Goal: Information Seeking & Learning: Learn about a topic

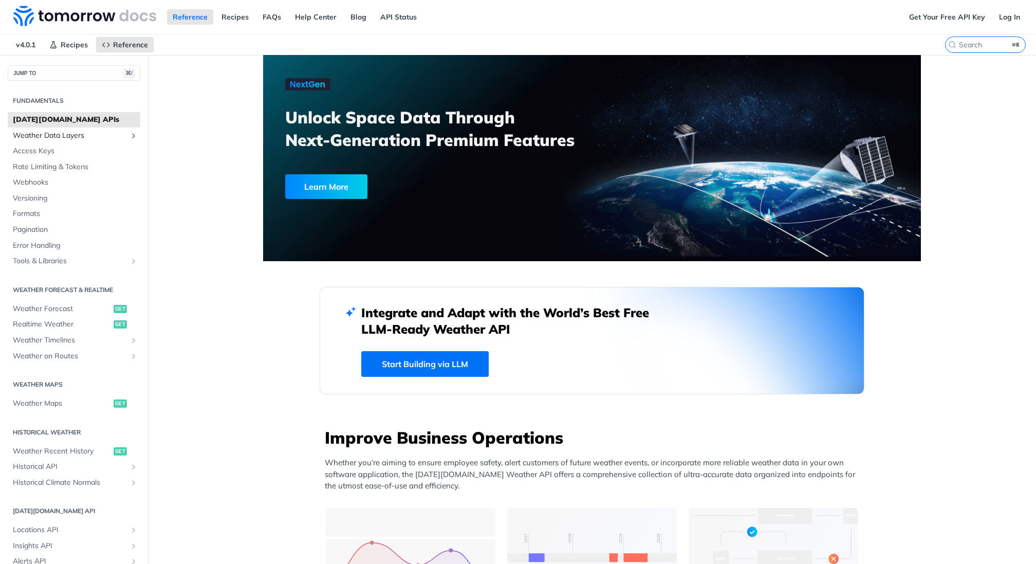
click at [52, 136] on span "Weather Data Layers" at bounding box center [70, 135] width 114 height 10
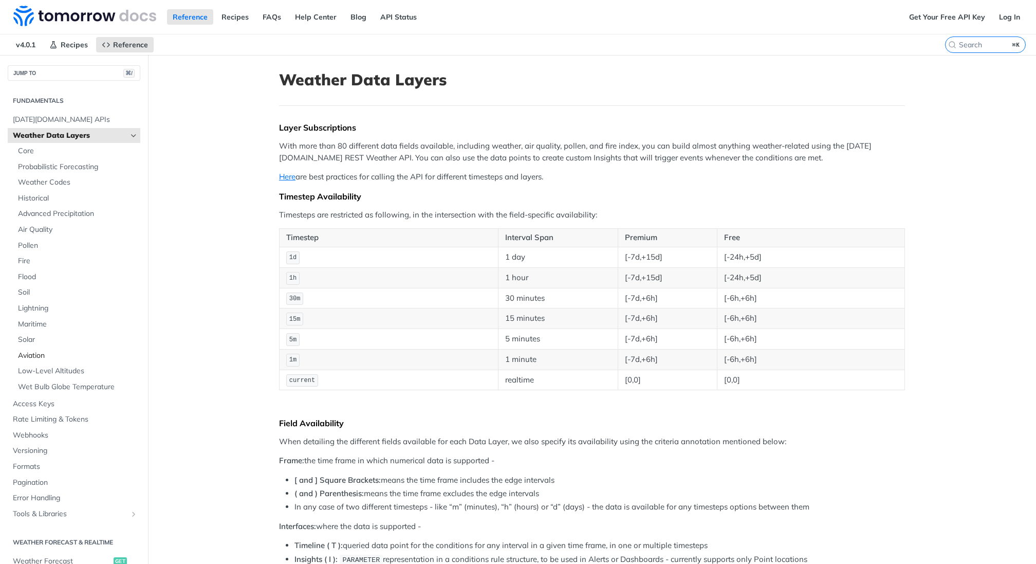
scroll to position [27, 0]
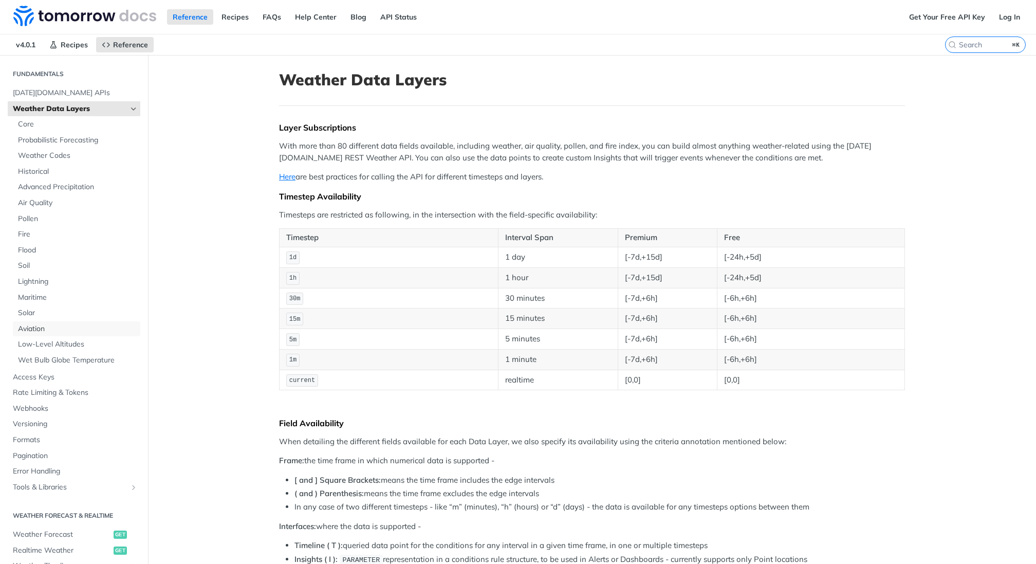
click at [45, 330] on span "Aviation" at bounding box center [78, 329] width 120 height 10
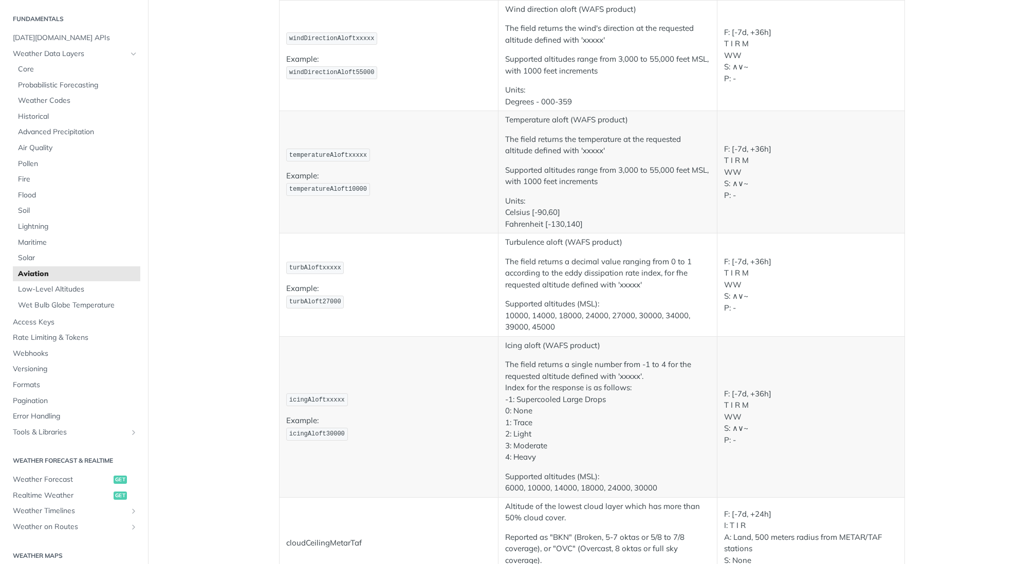
scroll to position [1159, 0]
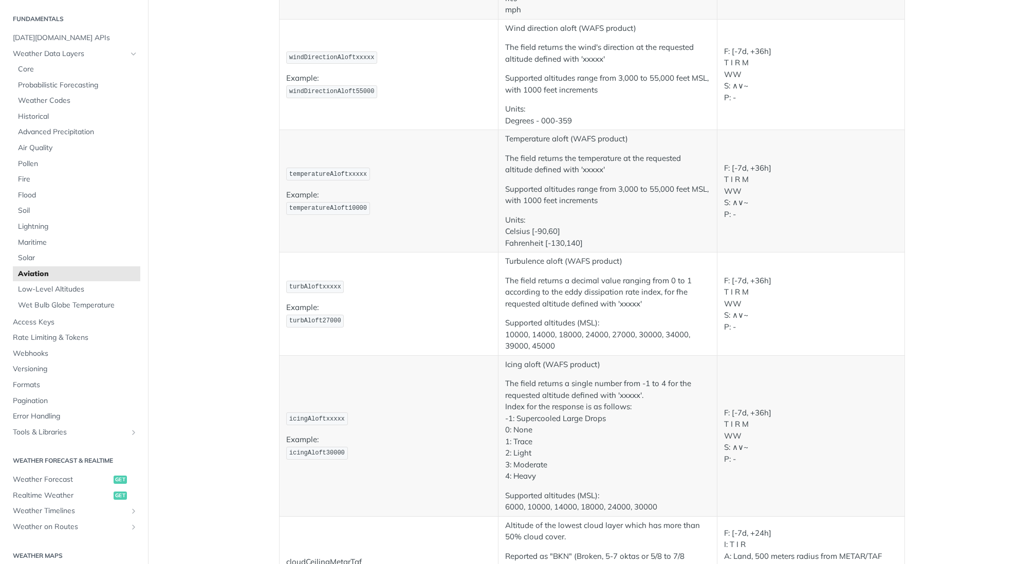
click at [660, 73] on p "Supported altitudes range from 3,000 to 55,000 feet MSL, with 1000 feet increme…" at bounding box center [607, 83] width 205 height 23
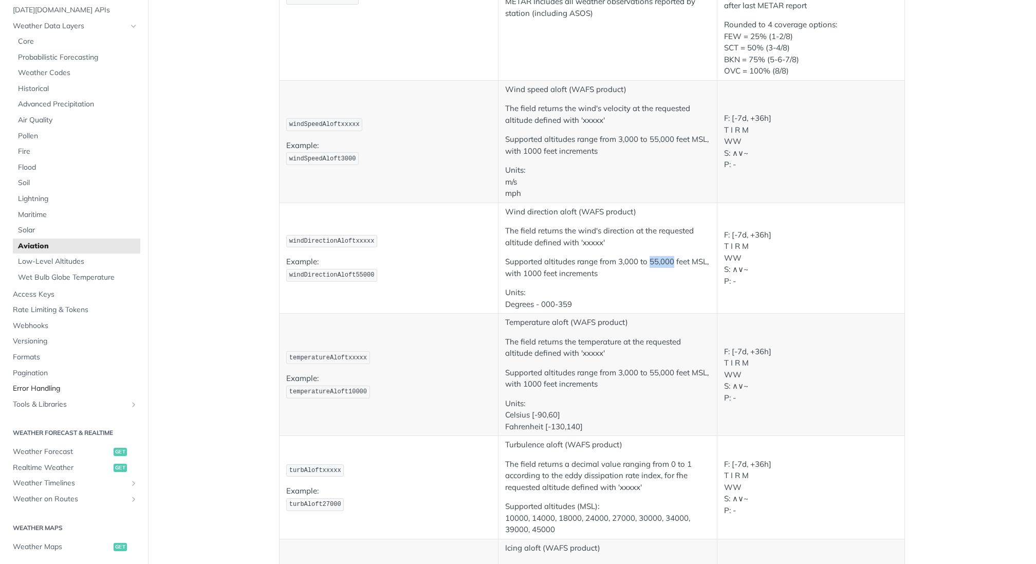
scroll to position [43, 0]
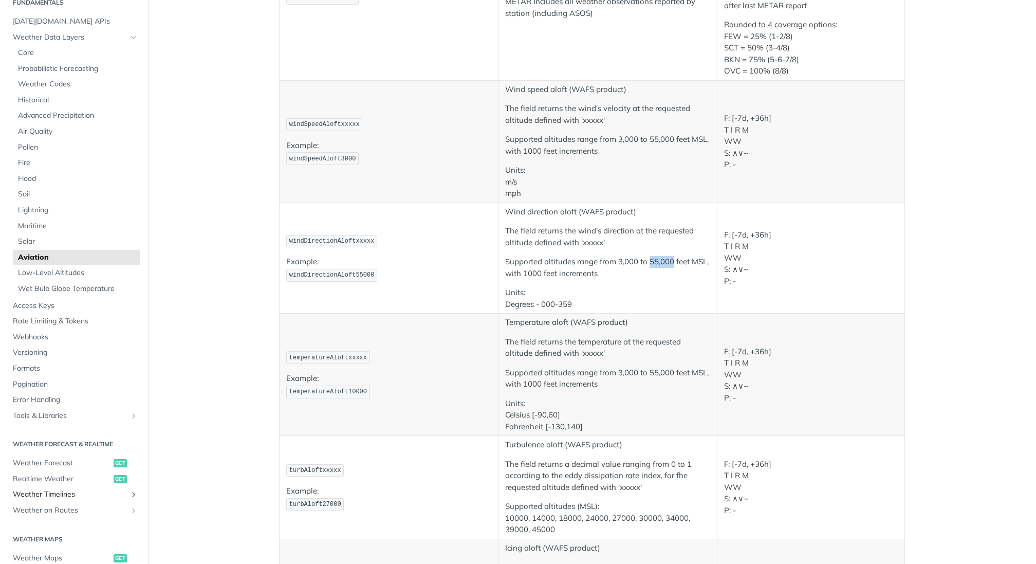
click at [80, 497] on span "Weather Timelines" at bounding box center [70, 494] width 114 height 10
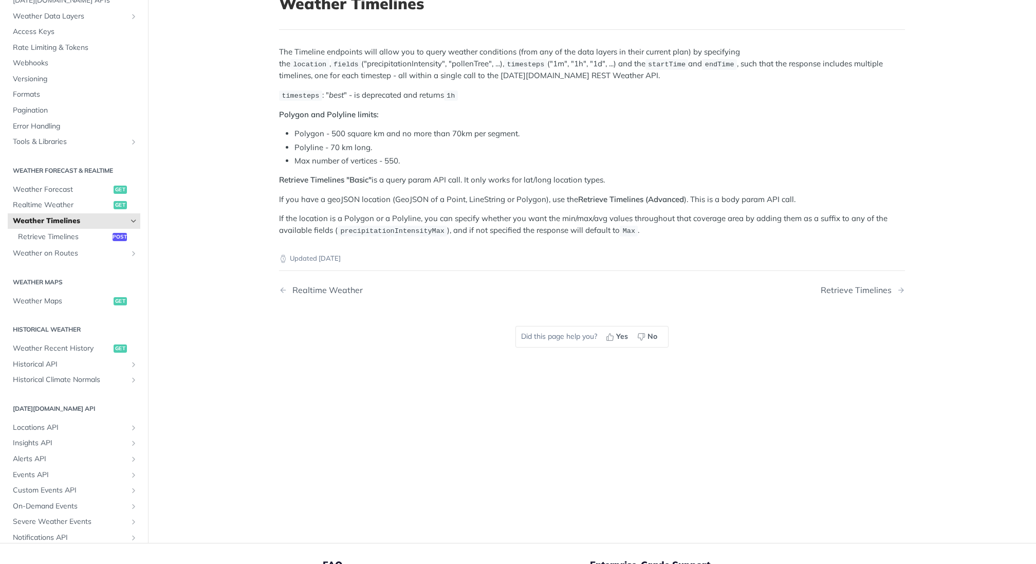
scroll to position [81, 0]
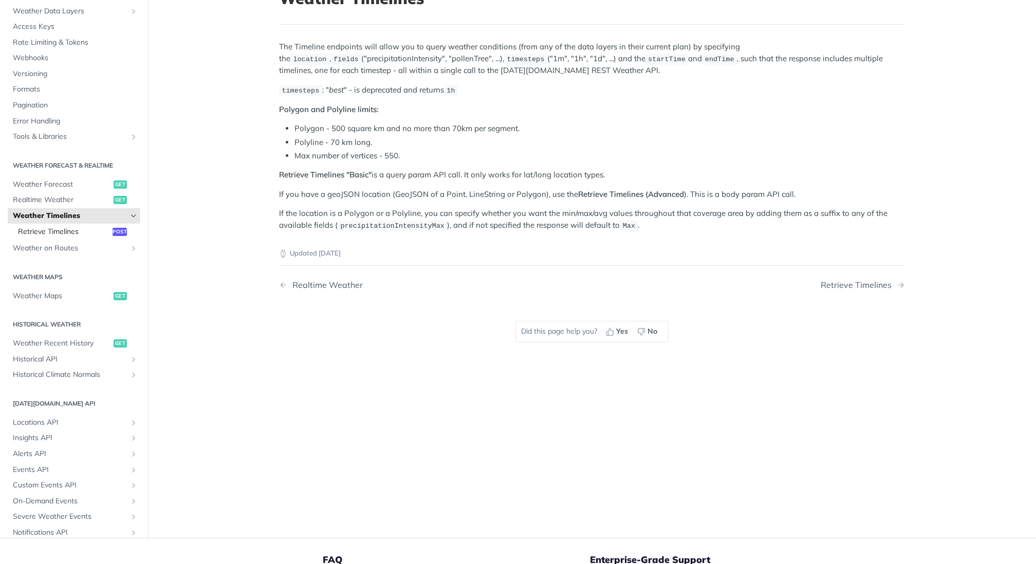
click at [62, 231] on span "Retrieve Timelines" at bounding box center [64, 232] width 92 height 10
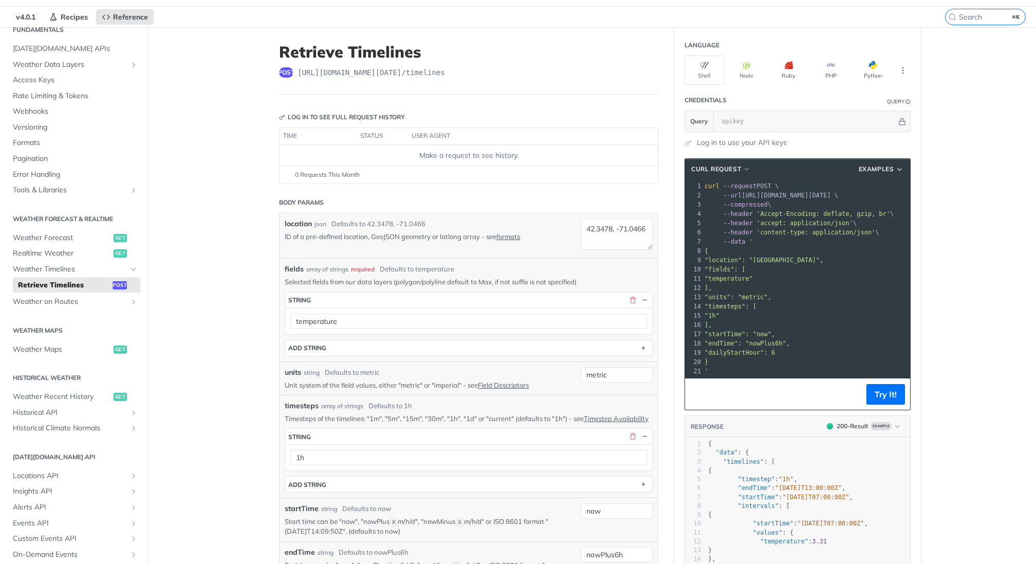
scroll to position [33, 0]
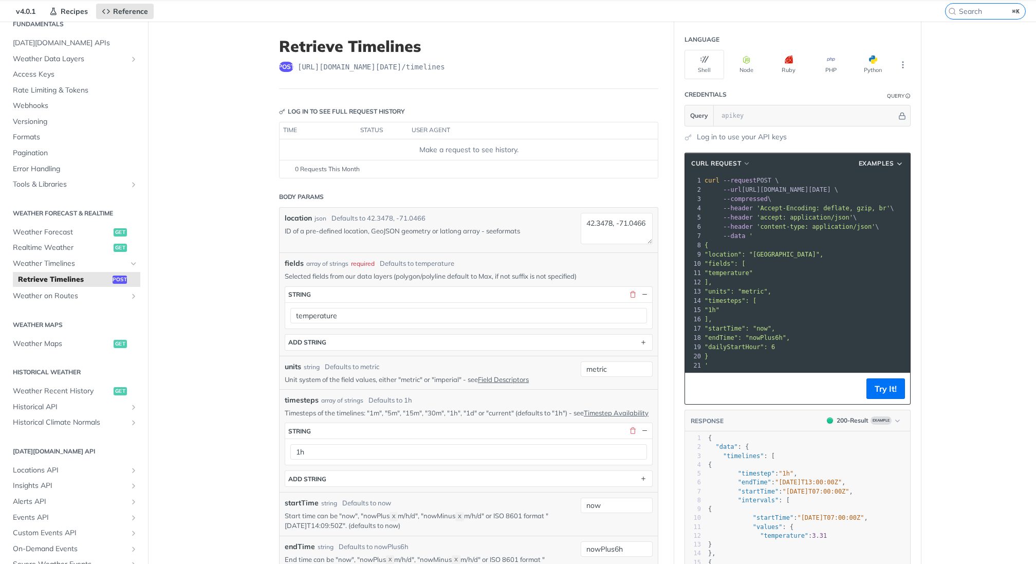
click at [501, 229] on link "formats" at bounding box center [508, 231] width 24 height 8
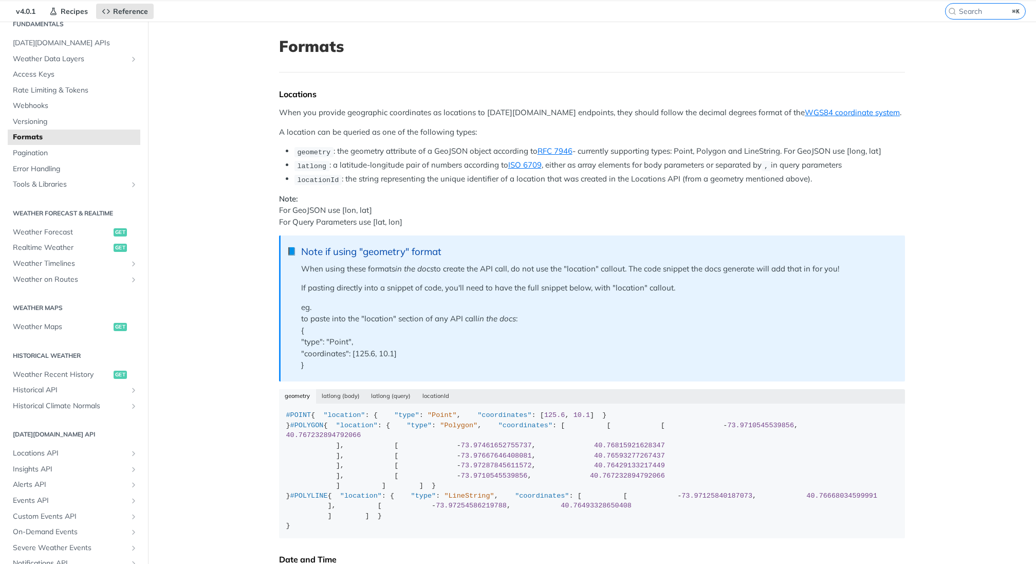
scroll to position [120, 0]
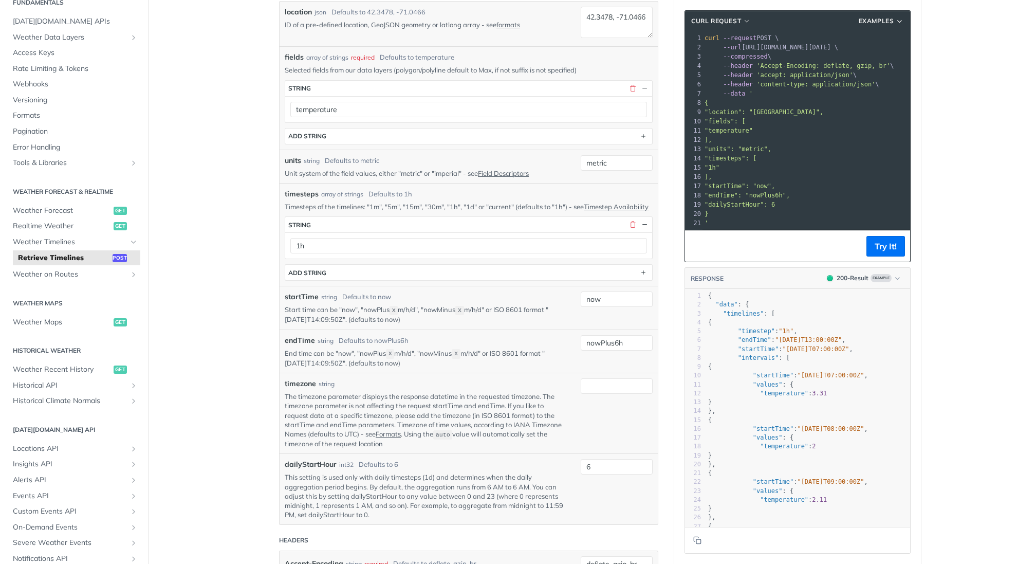
scroll to position [245, 0]
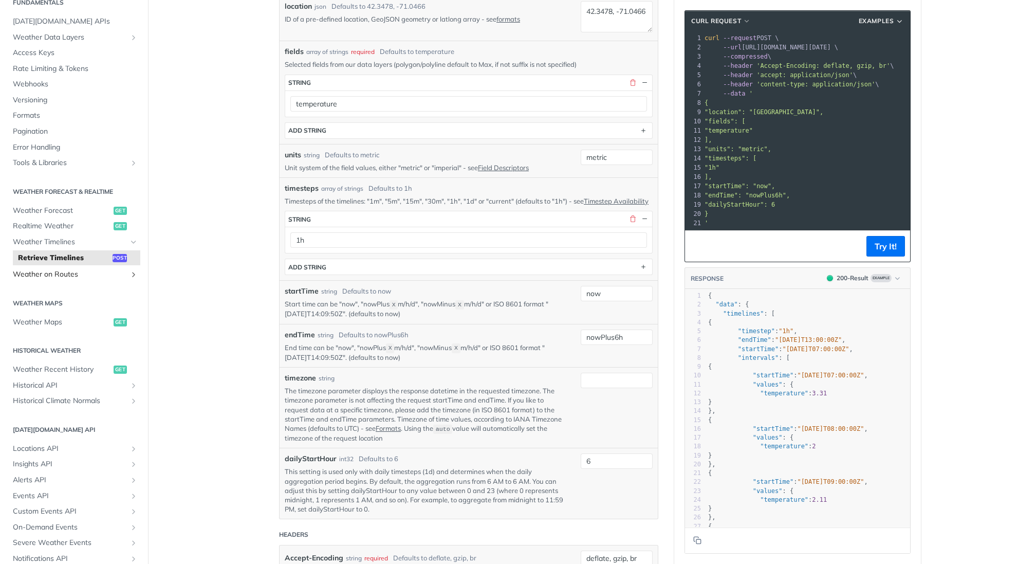
click at [58, 277] on span "Weather on Routes" at bounding box center [70, 274] width 114 height 10
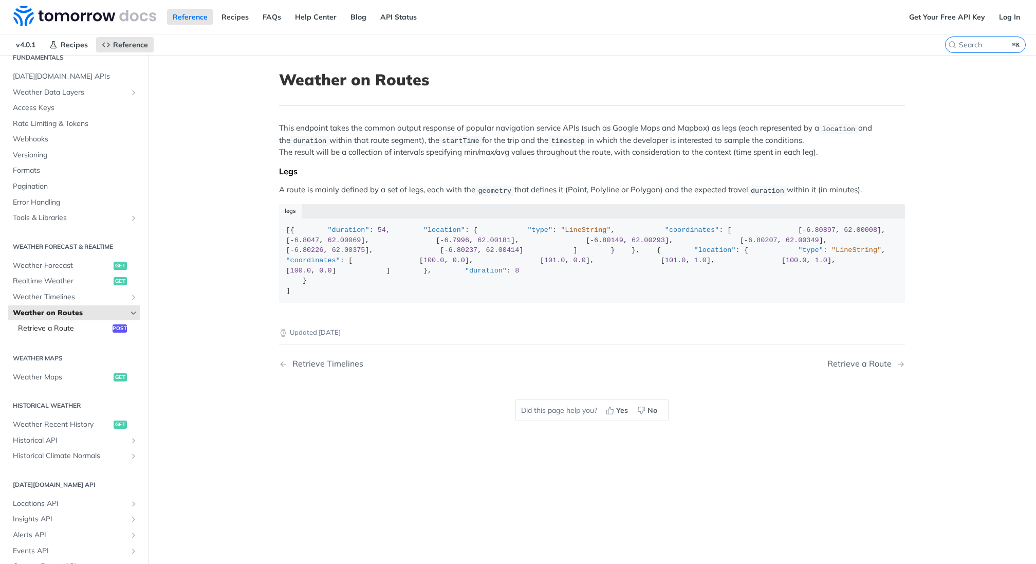
click at [66, 326] on span "Retrieve a Route" at bounding box center [64, 328] width 92 height 10
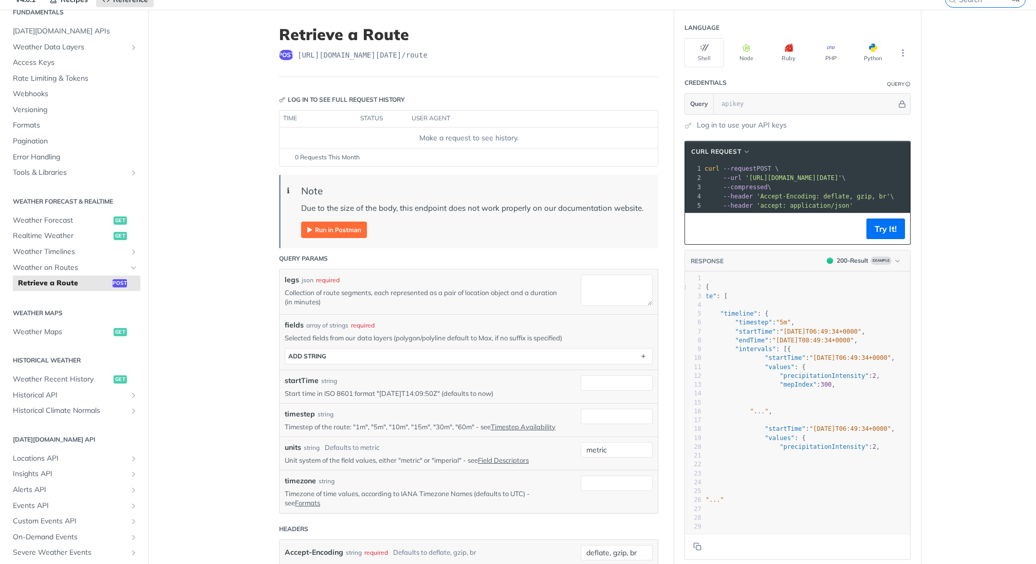
scroll to position [0, 51]
click at [90, 266] on span "Weather on Routes" at bounding box center [70, 268] width 114 height 10
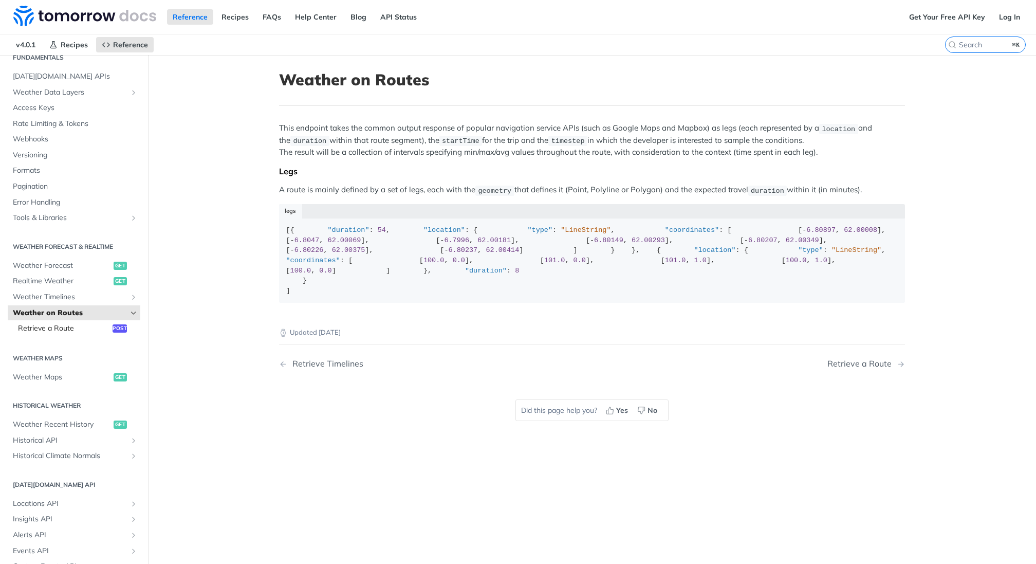
click at [99, 330] on span "Retrieve a Route" at bounding box center [64, 328] width 92 height 10
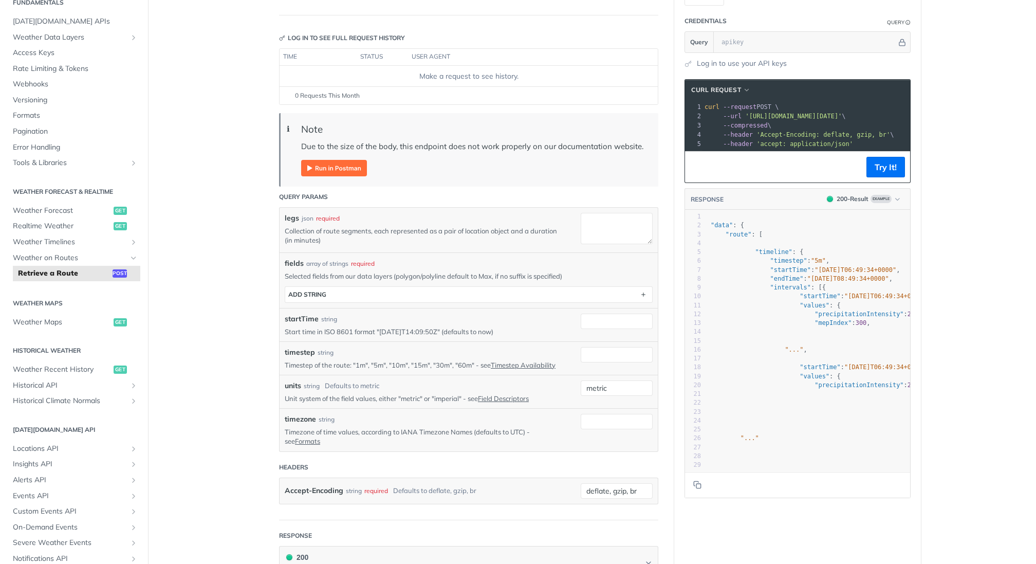
scroll to position [18, 0]
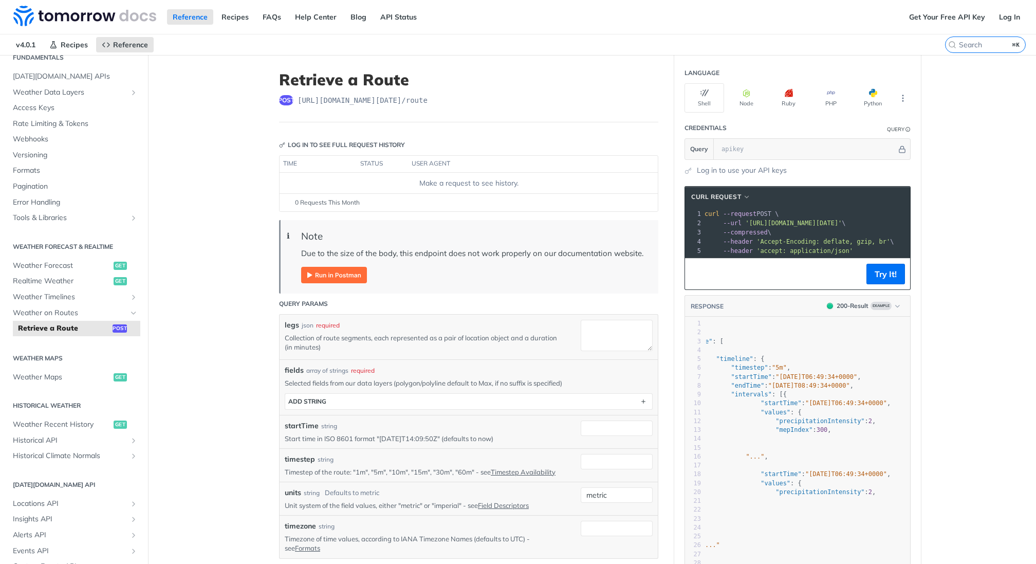
click at [216, 247] on main "JUMP TO ⌘/ Fundamentals [DATE][DOMAIN_NAME] APIs Weather Data Layers Core Proba…" at bounding box center [518, 470] width 1036 height 830
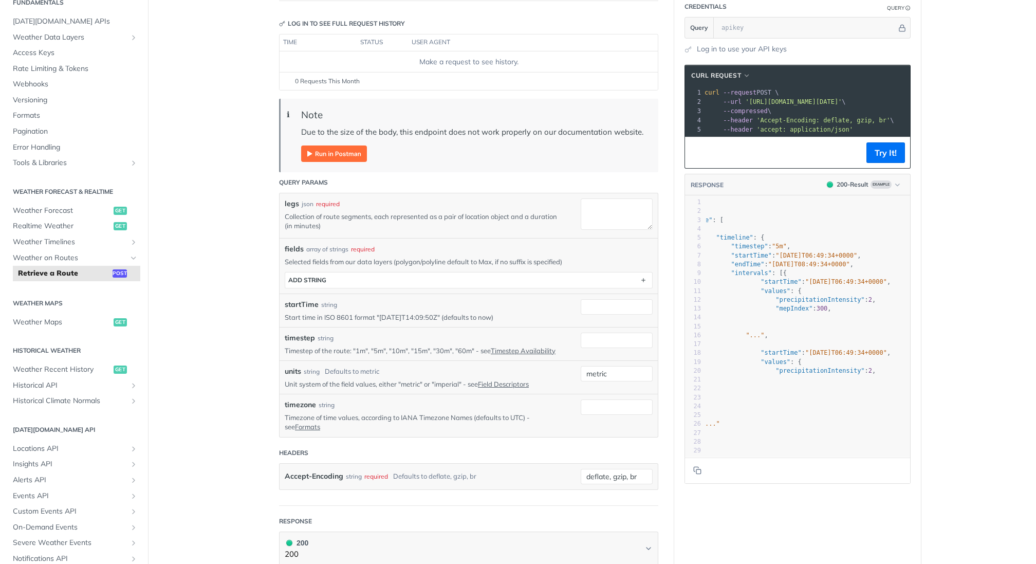
scroll to position [0, 0]
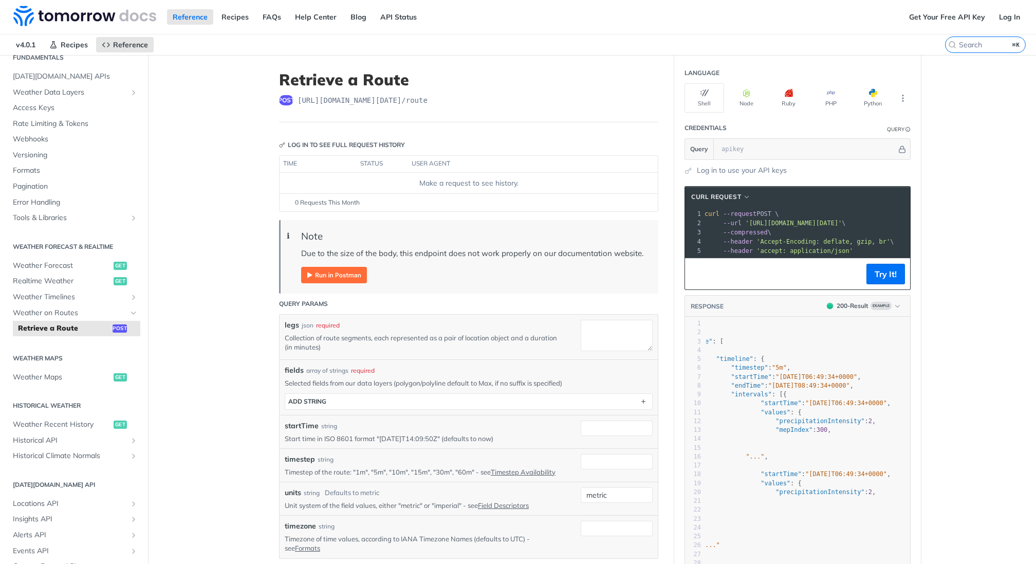
click at [240, 245] on main "JUMP TO ⌘/ Fundamentals [DATE][DOMAIN_NAME] APIs Weather Data Layers Core Proba…" at bounding box center [518, 470] width 1036 height 830
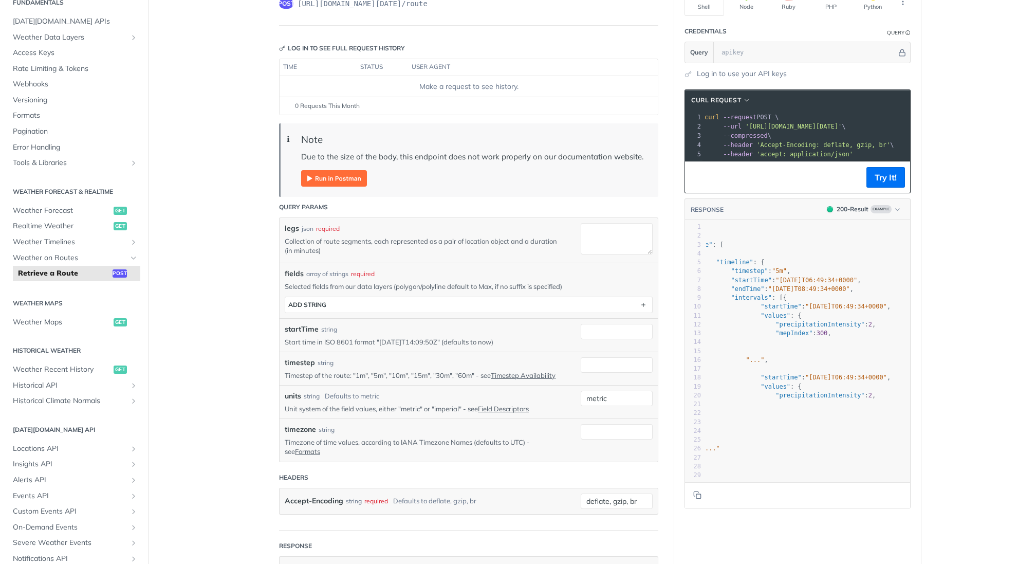
scroll to position [76, 0]
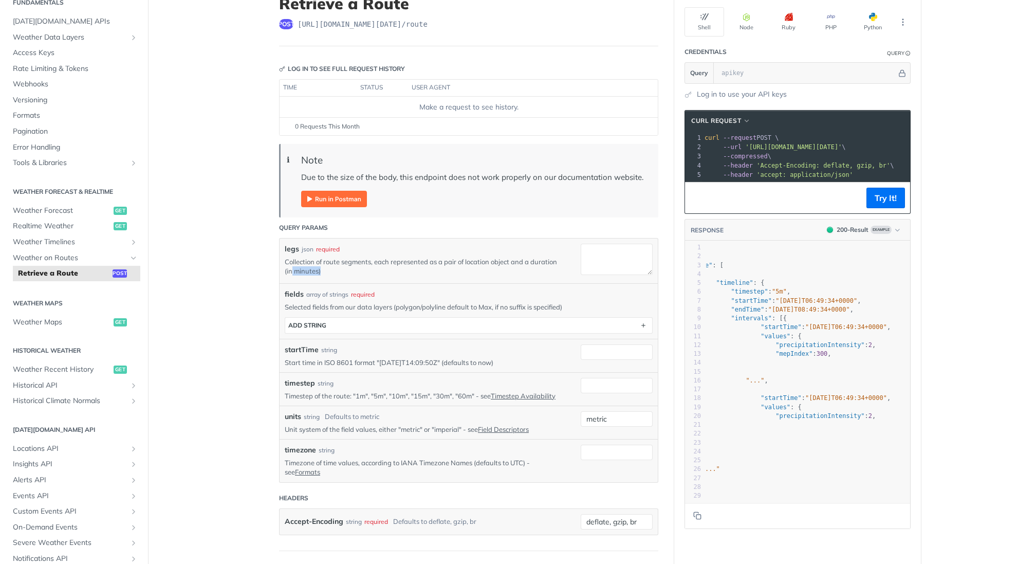
drag, startPoint x: 341, startPoint y: 270, endPoint x: 291, endPoint y: 266, distance: 49.5
click at [291, 266] on p "Collection of route segments, each represented as a pair of location object and…" at bounding box center [425, 266] width 280 height 18
click at [360, 266] on p "Collection of route segments, each represented as a pair of location object and…" at bounding box center [425, 266] width 280 height 18
drag, startPoint x: 355, startPoint y: 267, endPoint x: 287, endPoint y: 261, distance: 68.6
click at [287, 261] on p "Collection of route segments, each represented as a pair of location object and…" at bounding box center [425, 266] width 280 height 18
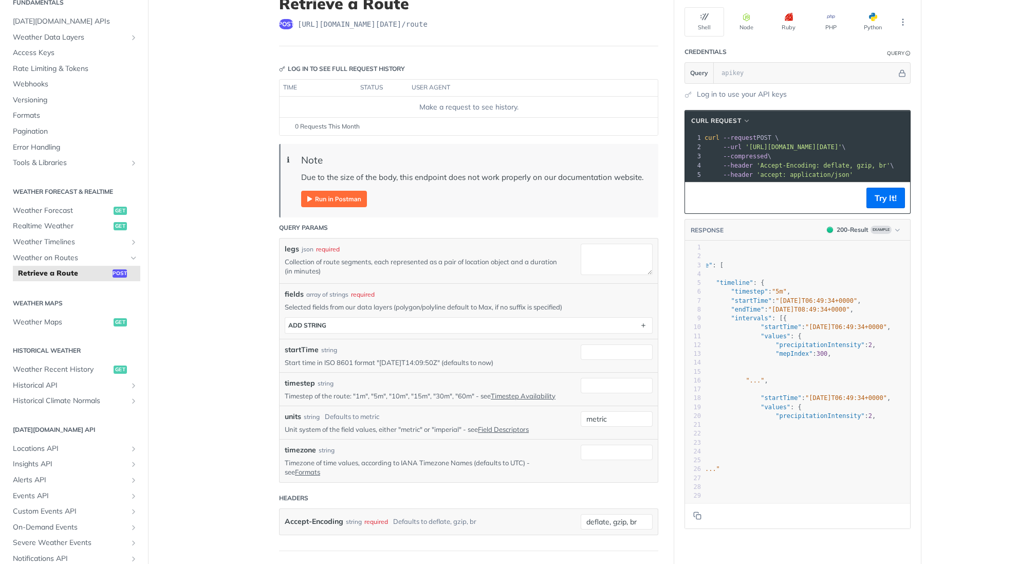
click at [365, 270] on p "Collection of route segments, each represented as a pair of location object and…" at bounding box center [425, 266] width 280 height 18
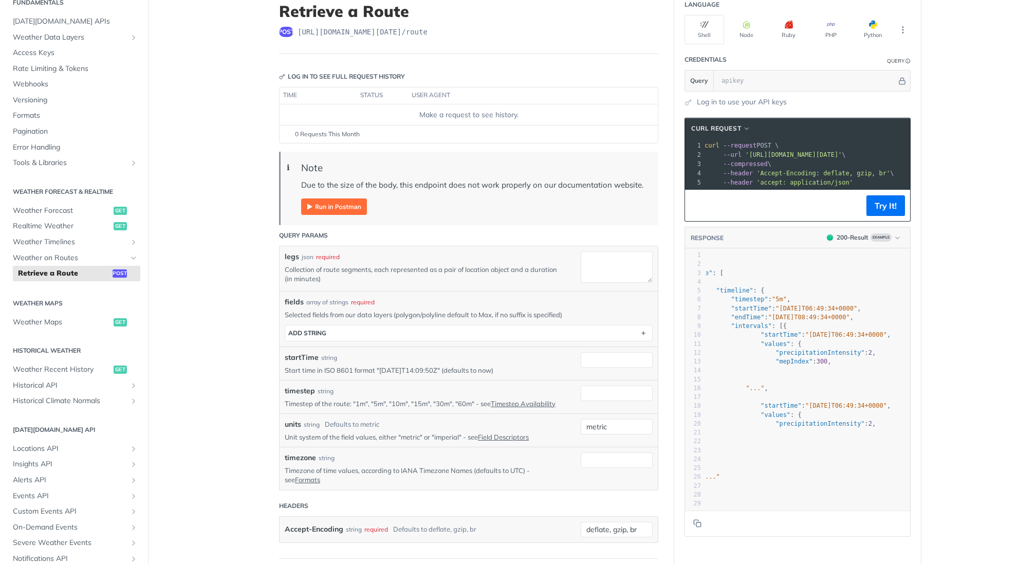
scroll to position [46, 0]
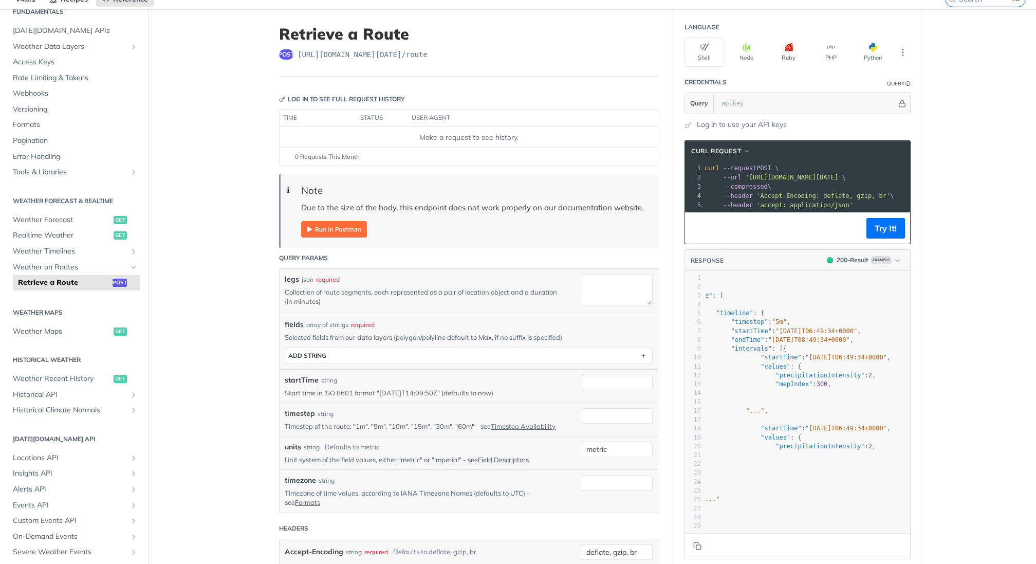
click at [452, 265] on header "Query Params" at bounding box center [468, 258] width 379 height 21
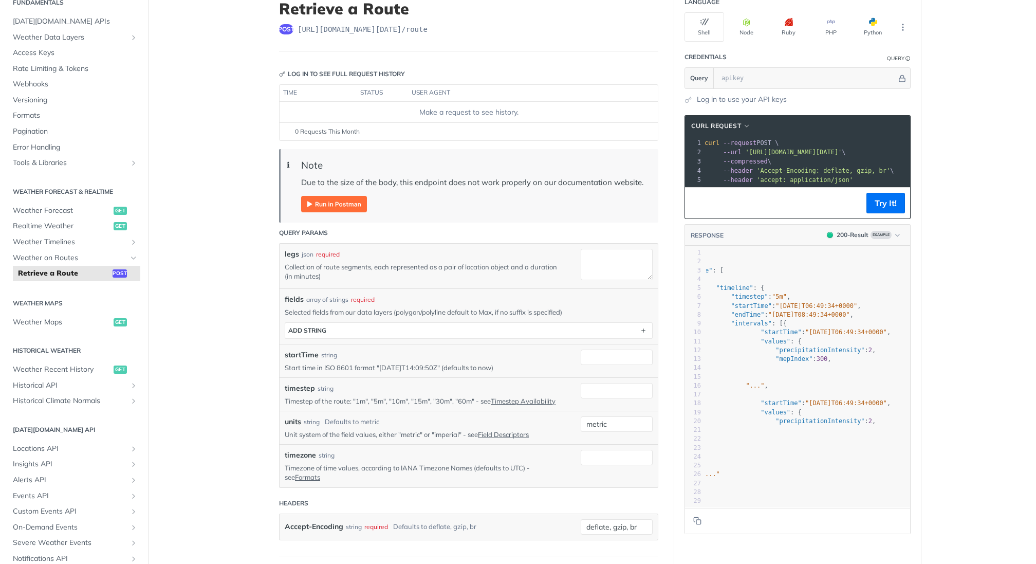
scroll to position [0, 0]
